Goal: Answer question/provide support

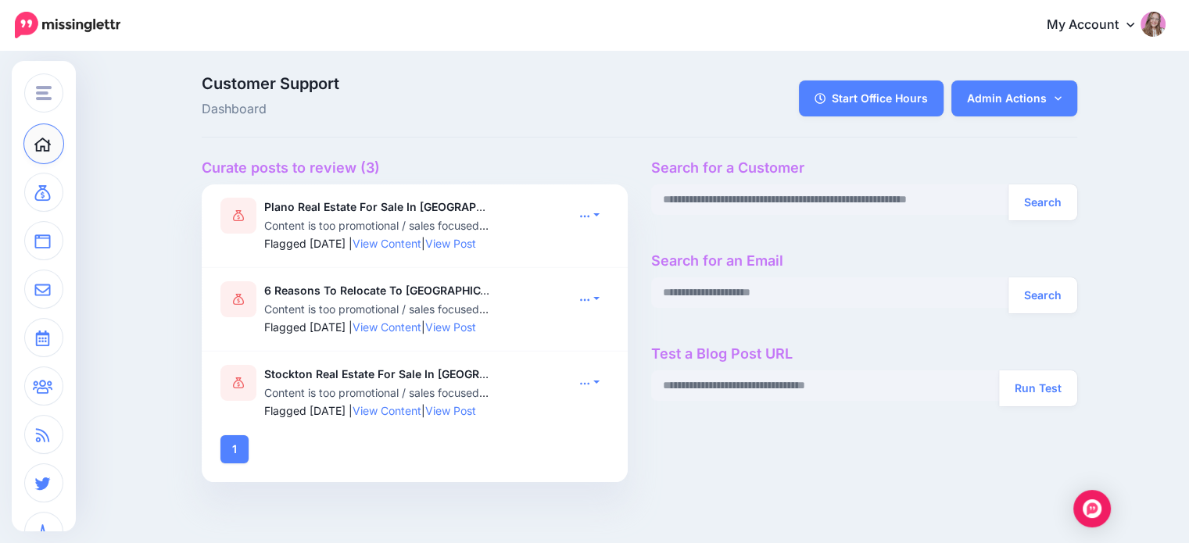
click at [778, 181] on div "Search for a Customer Search Search for an Email Search Test a Blog Post URL Ru…" at bounding box center [865, 321] width 450 height 323
click at [777, 203] on input "text" at bounding box center [830, 200] width 358 height 30
paste input "**********"
type input "**********"
click at [1054, 207] on button "Search" at bounding box center [1043, 203] width 69 height 36
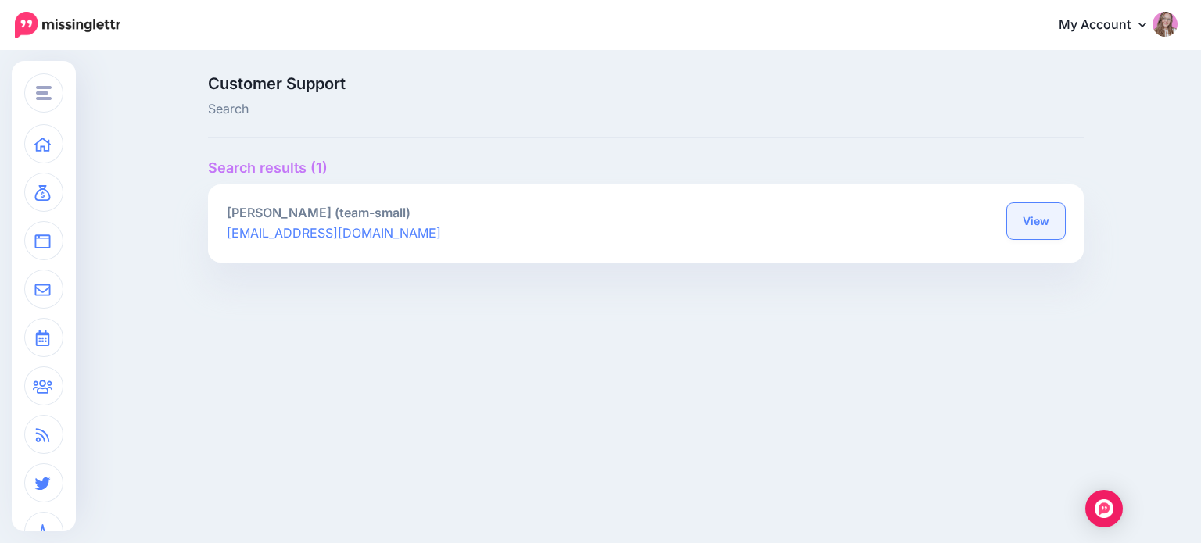
click at [1023, 218] on link "View" at bounding box center [1036, 221] width 58 height 36
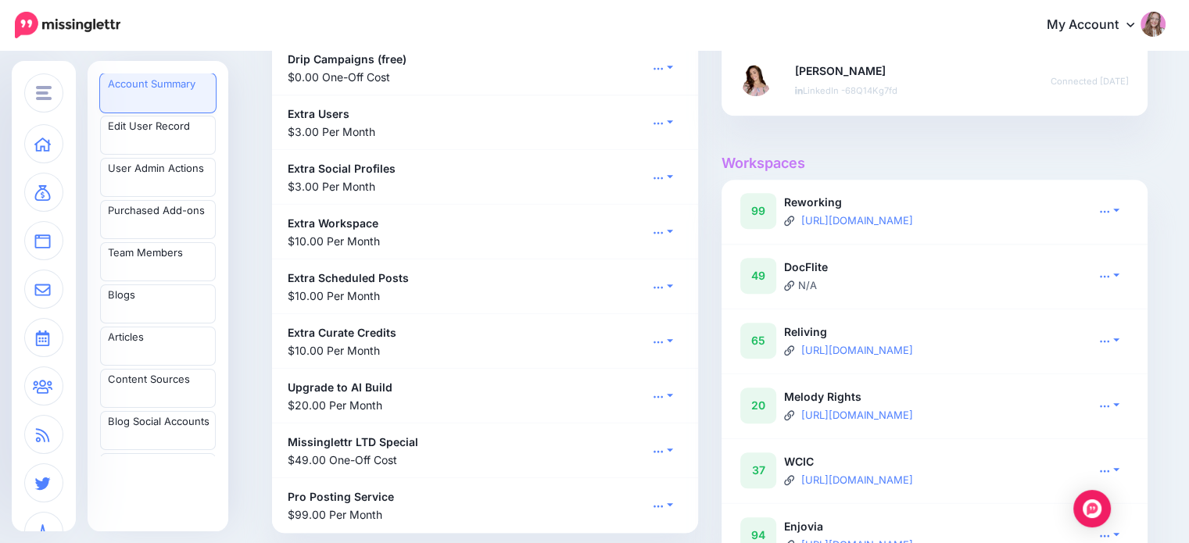
scroll to position [1173, 0]
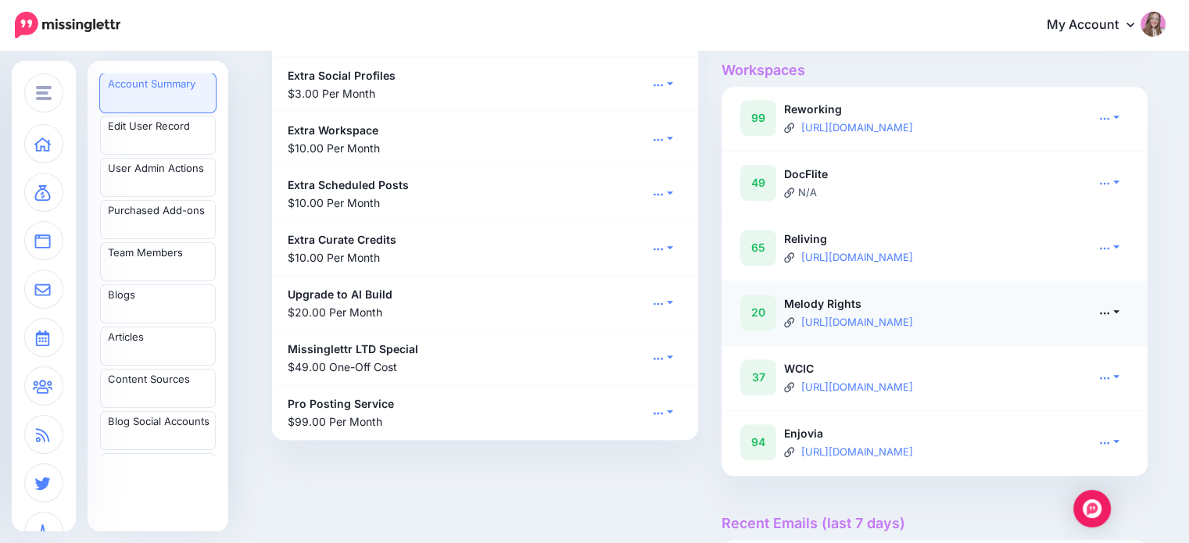
click at [1115, 324] on link at bounding box center [1109, 312] width 39 height 23
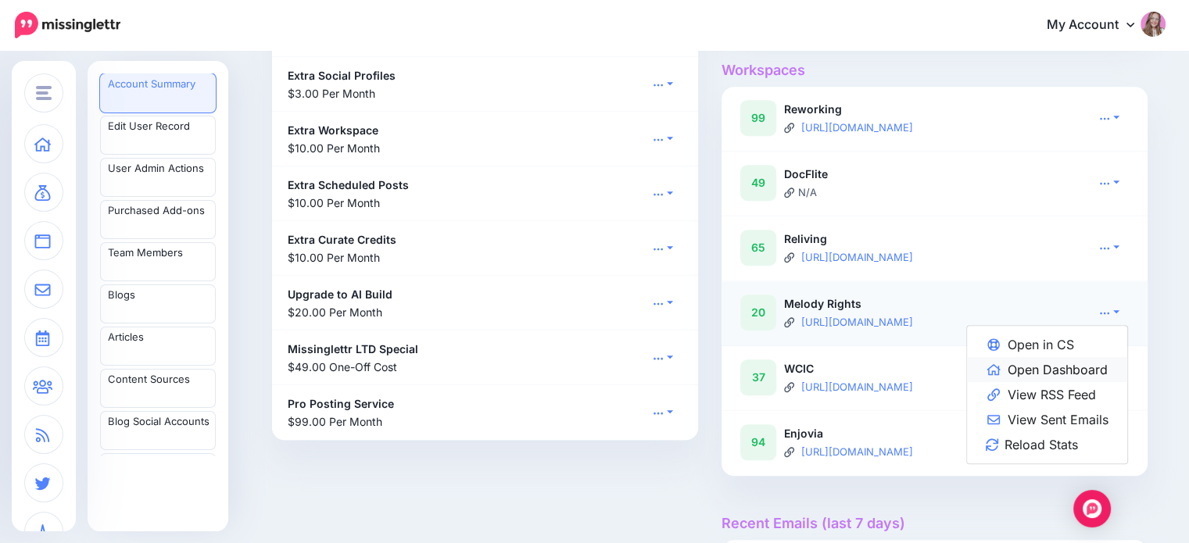
click at [1056, 382] on link "Open Dashboard" at bounding box center [1047, 369] width 160 height 25
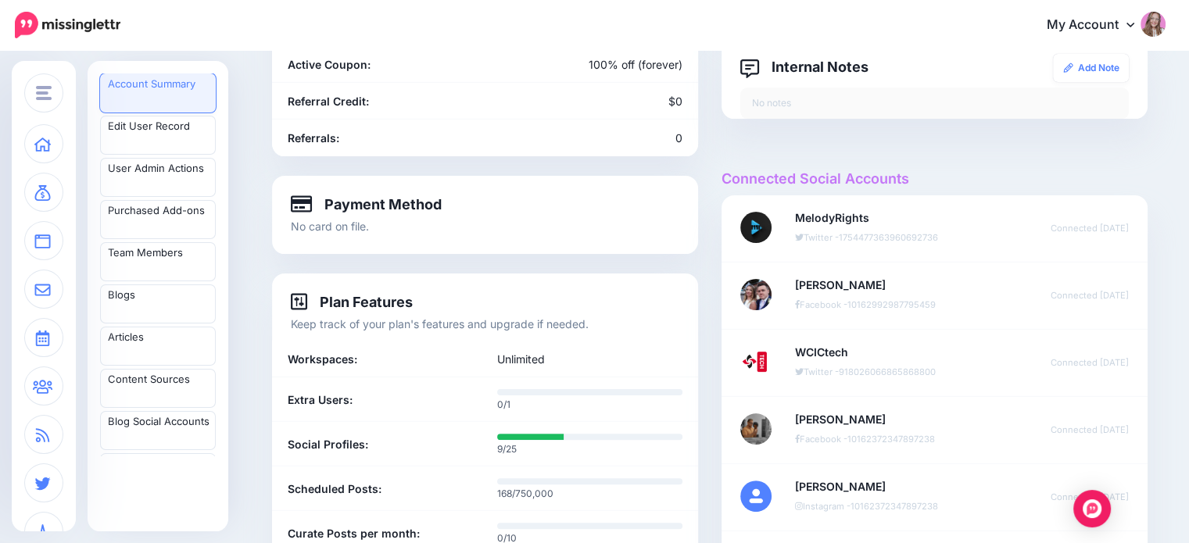
scroll to position [313, 0]
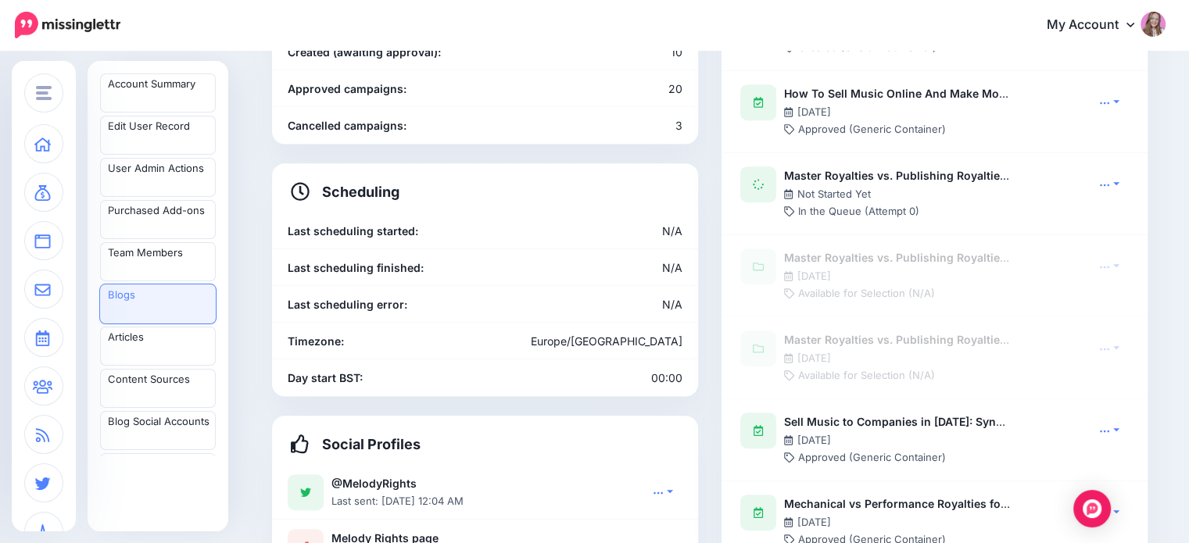
scroll to position [1017, 0]
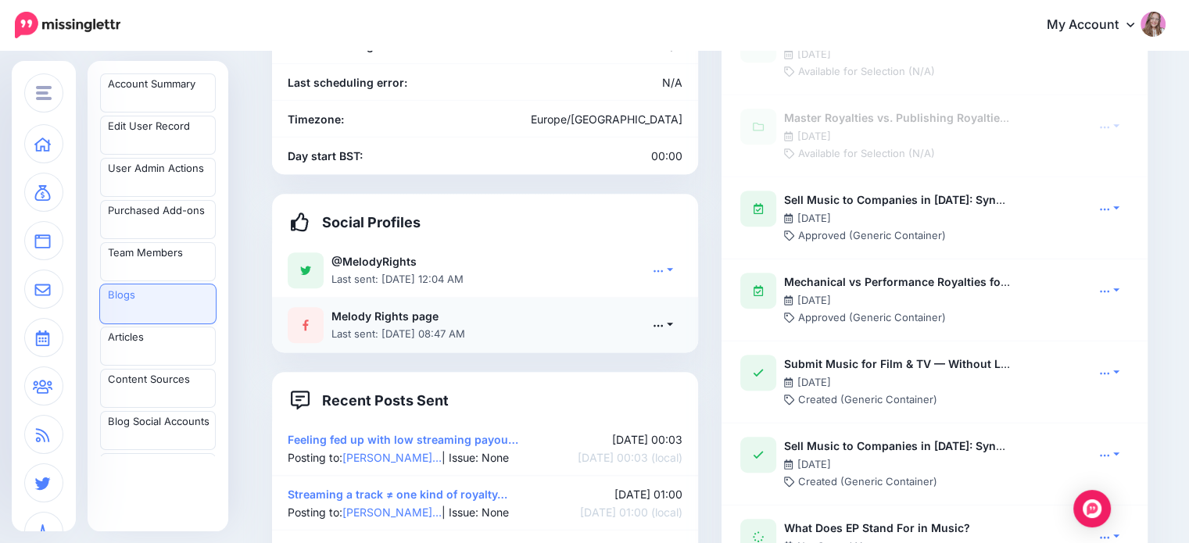
click at [676, 314] on link at bounding box center [663, 325] width 39 height 23
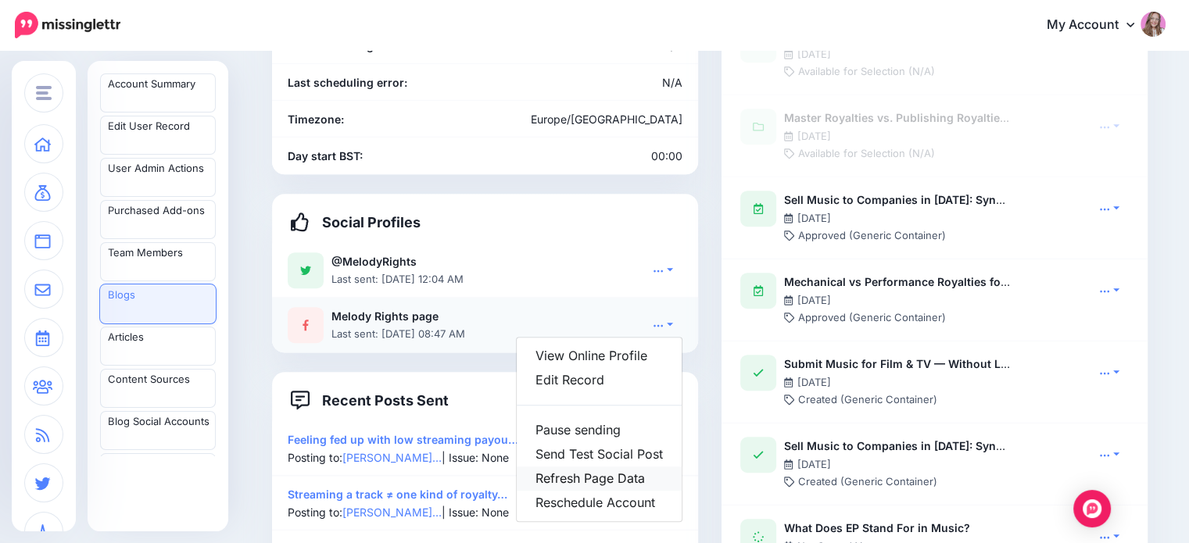
click at [647, 467] on link "Refresh Page Data" at bounding box center [599, 479] width 165 height 24
click at [646, 368] on link "Edit Record" at bounding box center [599, 380] width 165 height 24
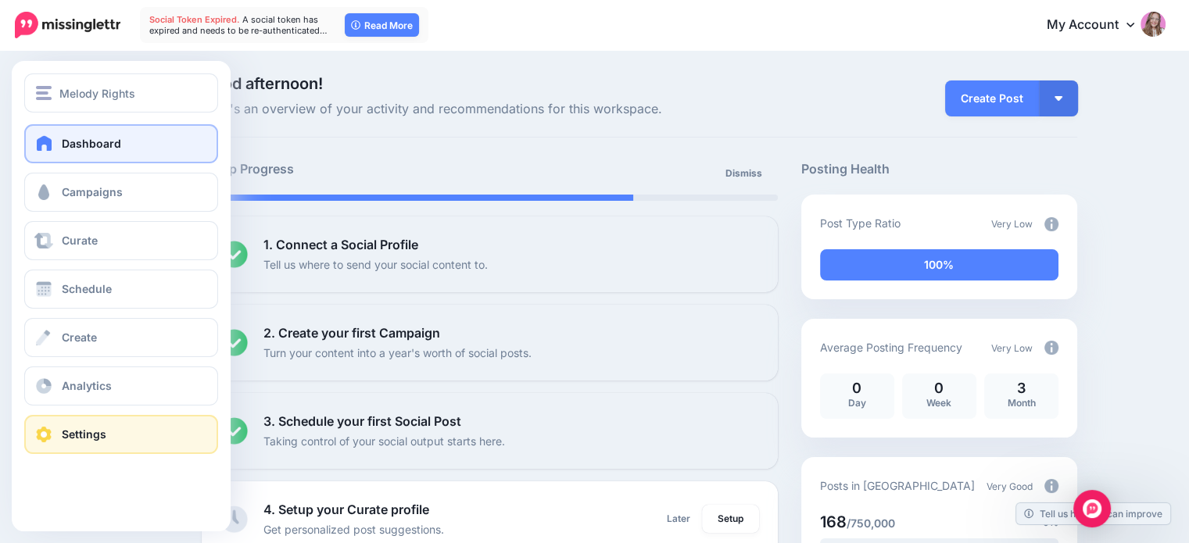
click at [70, 442] on link "Settings" at bounding box center [121, 434] width 194 height 39
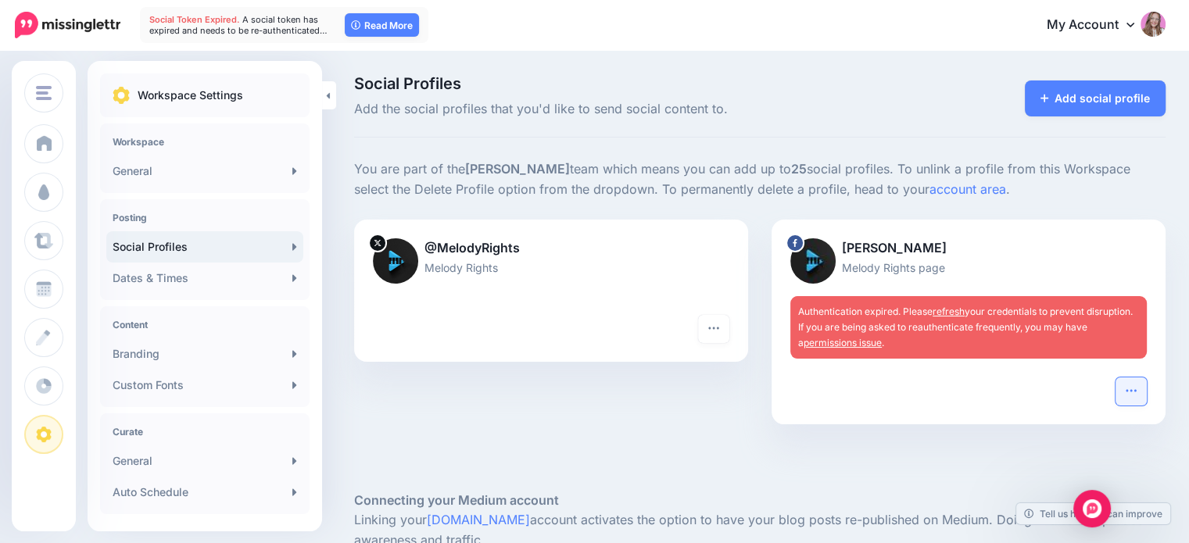
click at [1147, 394] on button "button" at bounding box center [1131, 392] width 31 height 28
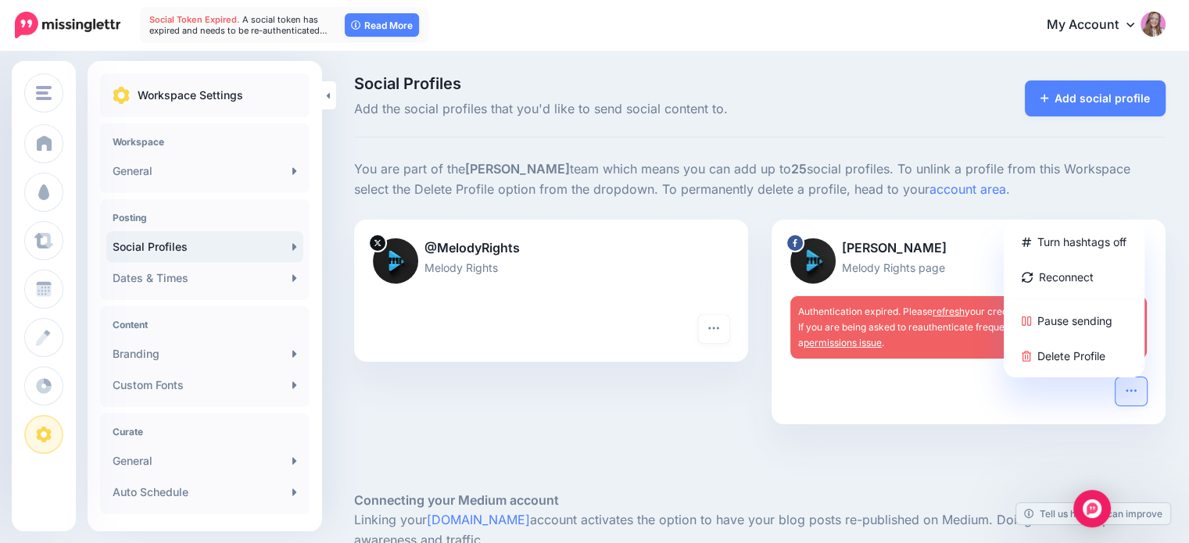
click at [852, 134] on div "Social Profiles Add the social profiles that you'd like to send social content …" at bounding box center [760, 107] width 812 height 62
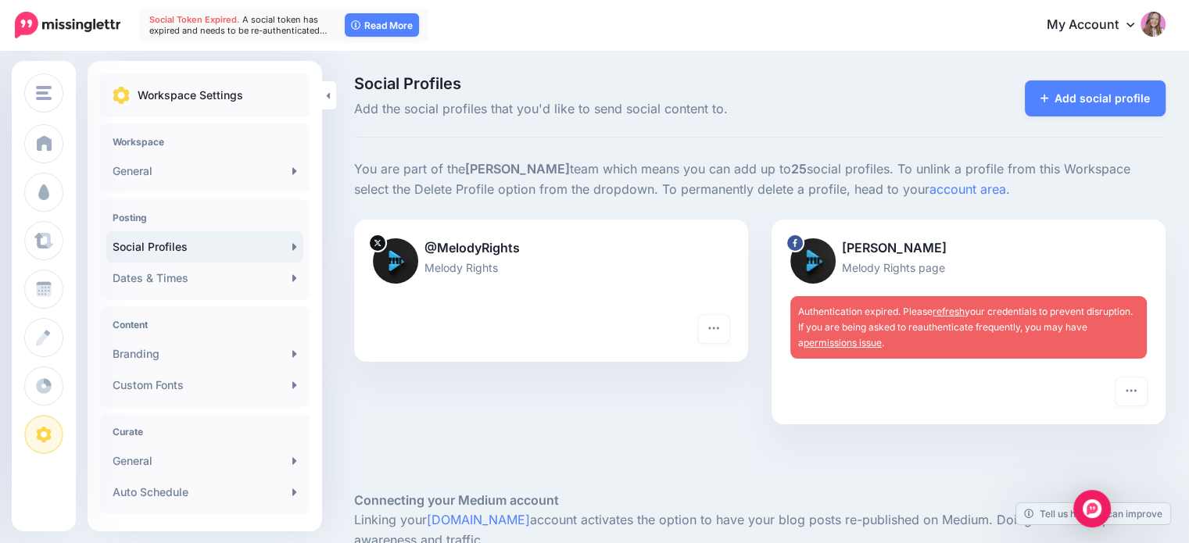
drag, startPoint x: 946, startPoint y: 245, endPoint x: 851, endPoint y: 244, distance: 95.4
click at [851, 244] on p "Bobby Cole" at bounding box center [969, 249] width 357 height 20
copy p "Bobby Cole"
